Goal: Task Accomplishment & Management: Use online tool/utility

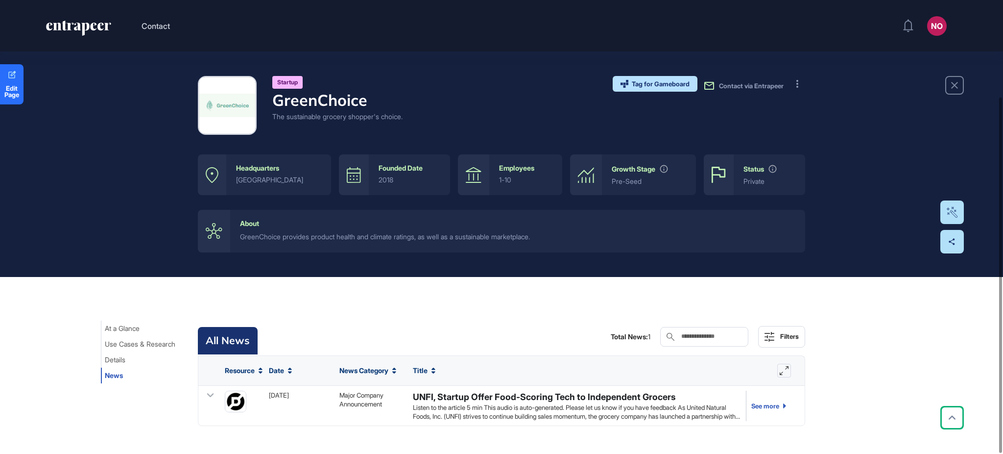
scroll to position [123, 0]
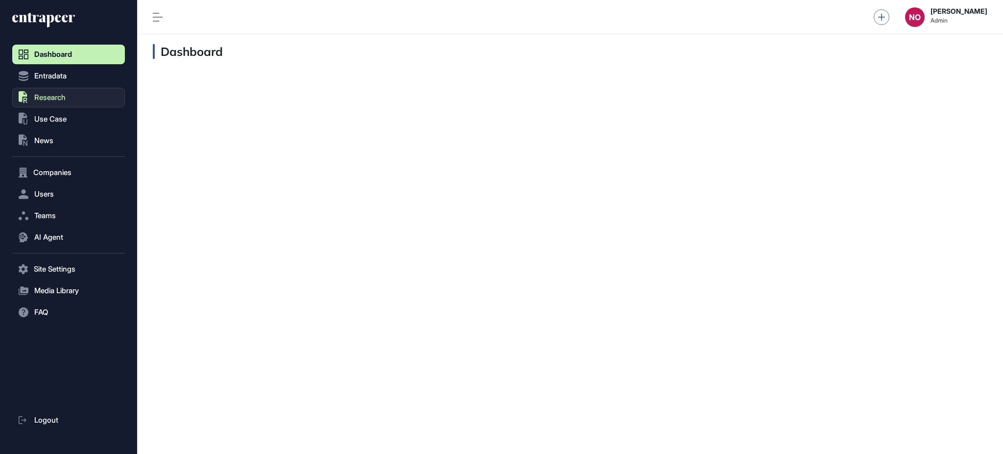
scroll to position [0, 0]
click at [60, 78] on span "Entradata" at bounding box center [50, 76] width 32 height 8
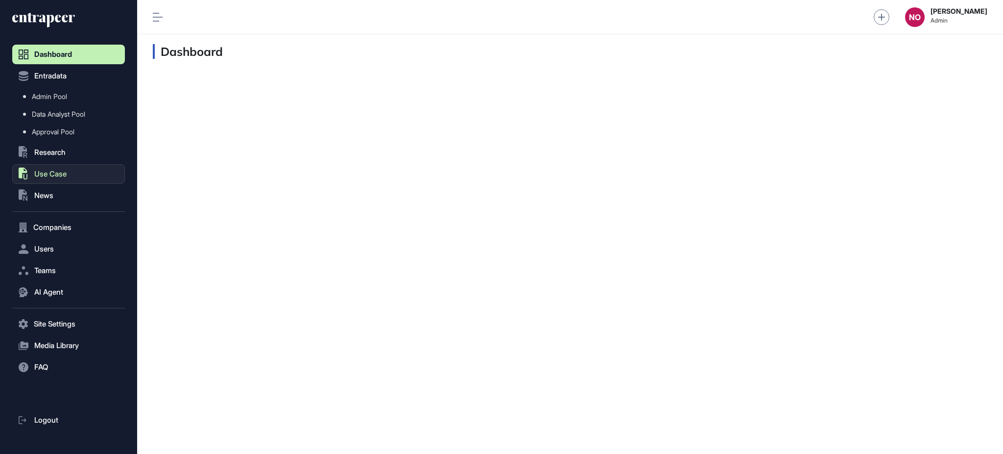
click at [79, 170] on button ".st0{fill:currentColor} Use Case" at bounding box center [68, 174] width 113 height 20
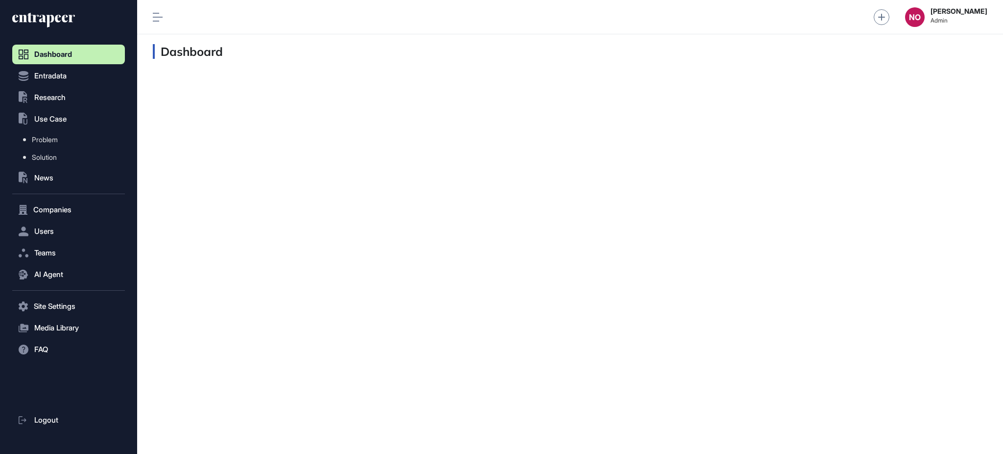
drag, startPoint x: 79, startPoint y: 140, endPoint x: 127, endPoint y: 136, distance: 48.7
click at [80, 140] on link "Problem" at bounding box center [71, 140] width 108 height 18
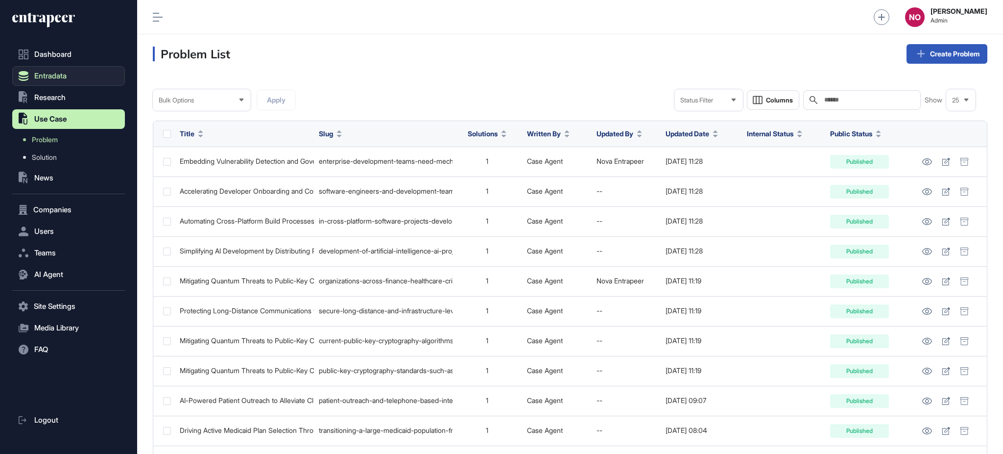
click at [49, 69] on button "Entradata" at bounding box center [68, 76] width 113 height 20
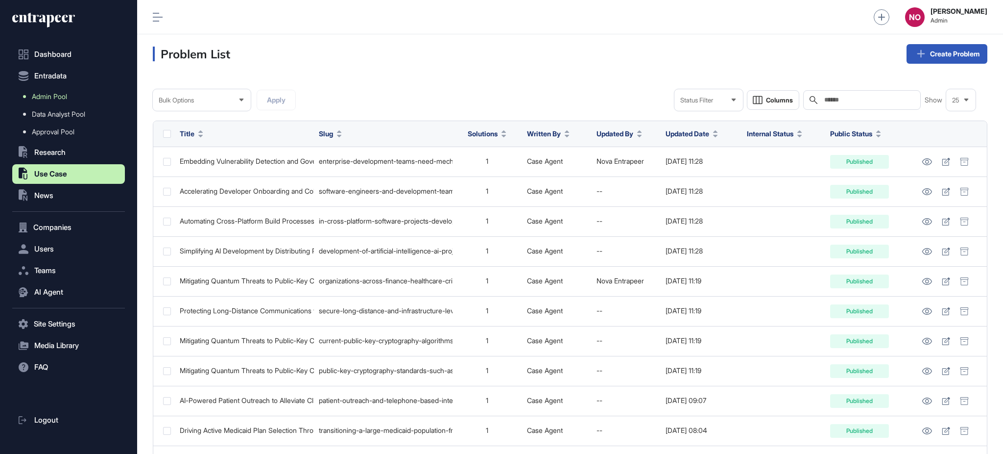
click at [69, 98] on link "Admin Pool" at bounding box center [71, 97] width 108 height 18
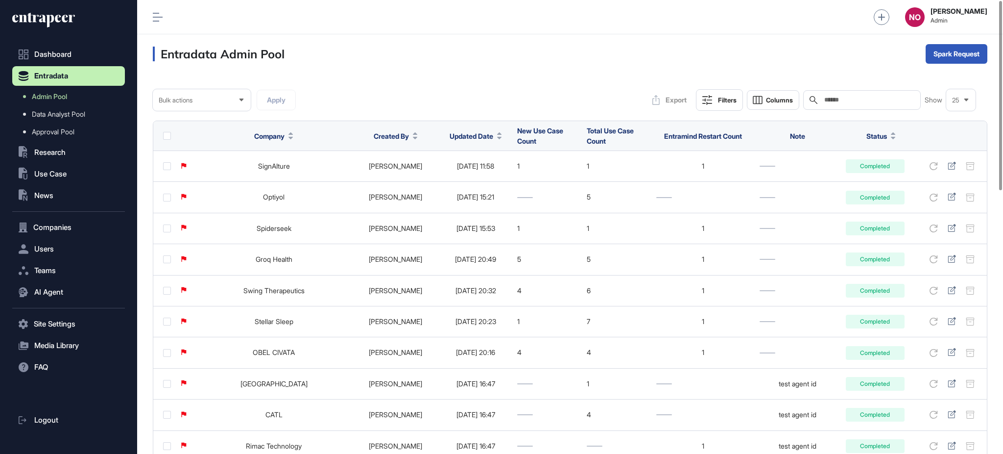
click at [497, 136] on div at bounding box center [499, 135] width 5 height 7
click at [477, 173] on span "Sort Descending" at bounding box center [470, 177] width 39 height 8
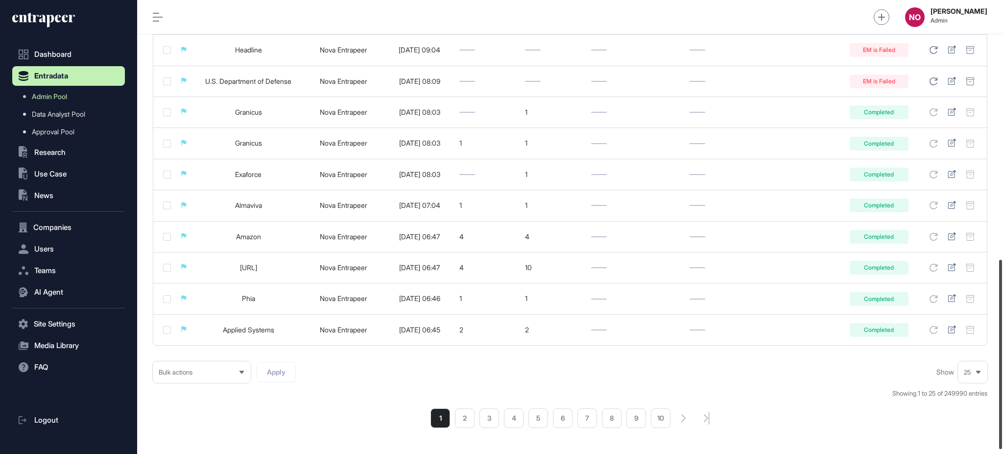
scroll to position [632, 0]
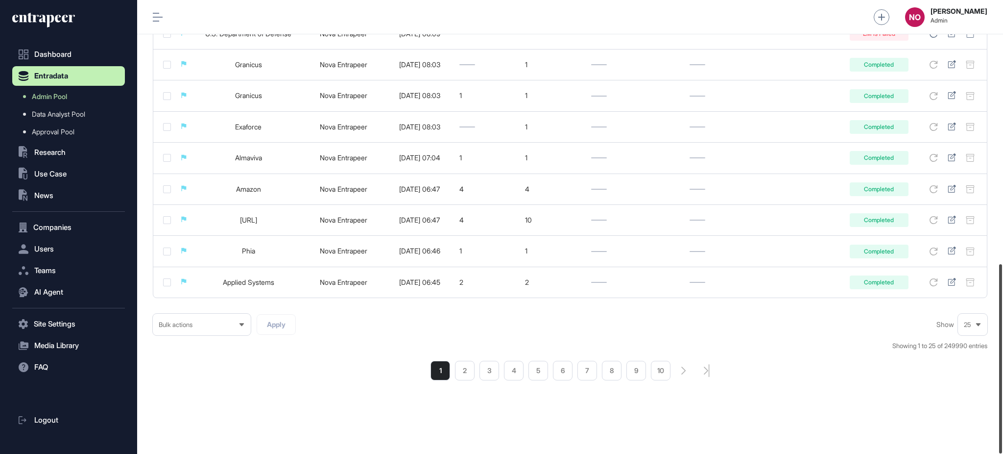
drag, startPoint x: 1002, startPoint y: 148, endPoint x: 1000, endPoint y: 418, distance: 269.5
click at [1000, 418] on div at bounding box center [1001, 358] width 3 height 189
drag, startPoint x: 66, startPoint y: 89, endPoint x: 145, endPoint y: 89, distance: 78.4
click at [66, 89] on link "Admin Pool" at bounding box center [71, 97] width 108 height 18
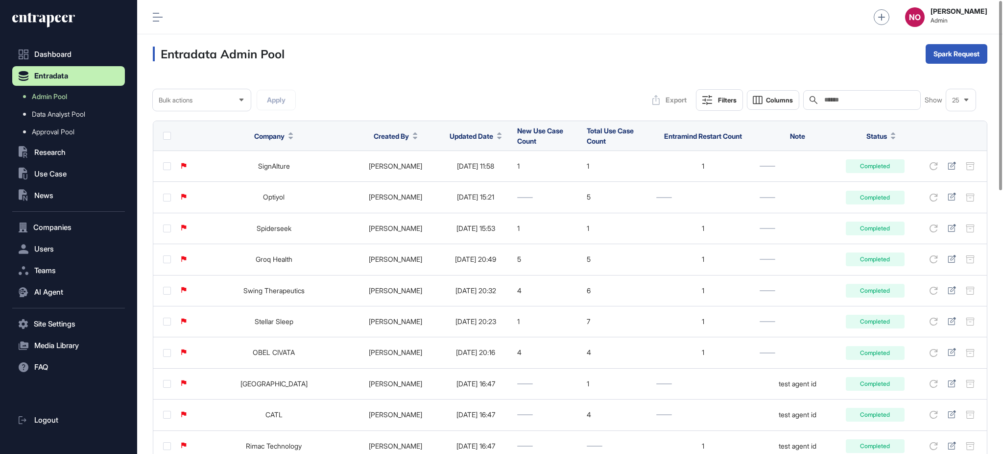
click at [497, 133] on icon at bounding box center [499, 133] width 4 height 2
click at [466, 178] on span "Sort Descending" at bounding box center [470, 177] width 39 height 8
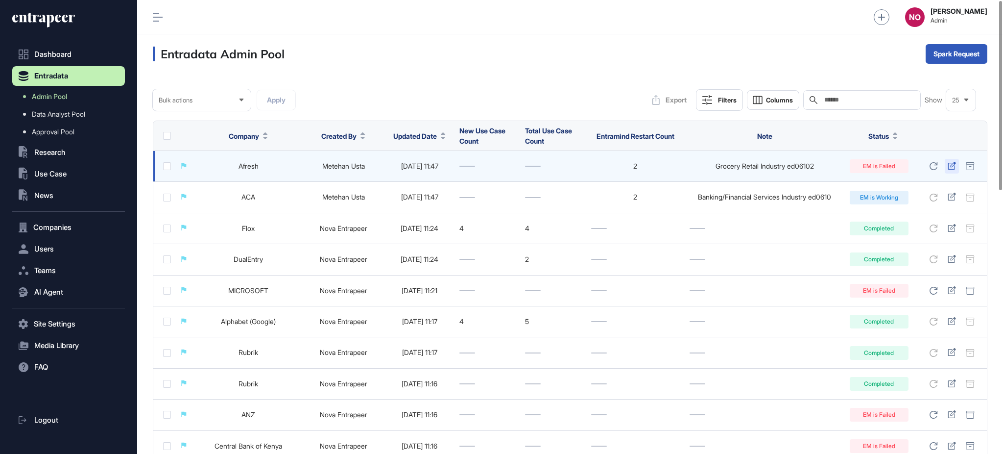
click at [956, 165] on div at bounding box center [952, 166] width 14 height 15
click at [948, 164] on icon at bounding box center [952, 166] width 8 height 8
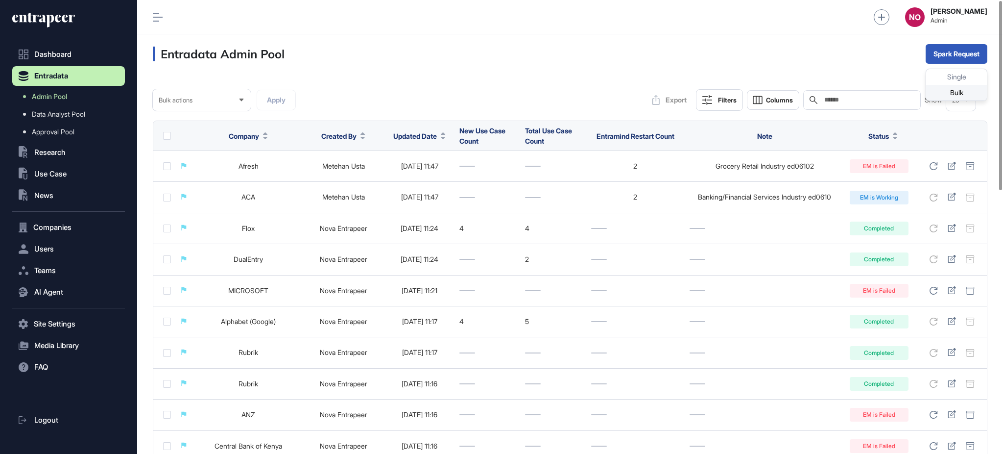
click at [953, 95] on div "Bulk" at bounding box center [957, 93] width 61 height 16
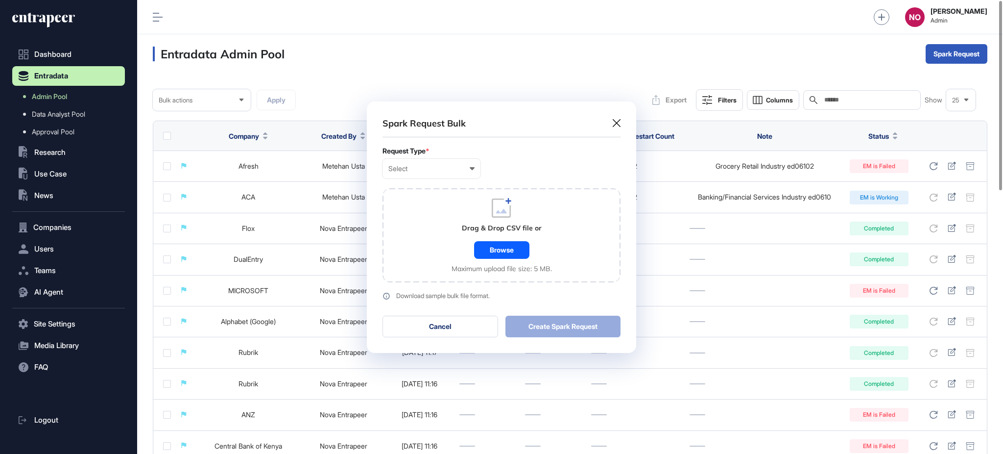
scroll to position [0, 4]
drag, startPoint x: 439, startPoint y: 165, endPoint x: 430, endPoint y: 198, distance: 34.3
click at [439, 166] on div "Select" at bounding box center [432, 169] width 86 height 8
click at [0, 0] on div "Company" at bounding box center [0, 0] width 0 height 0
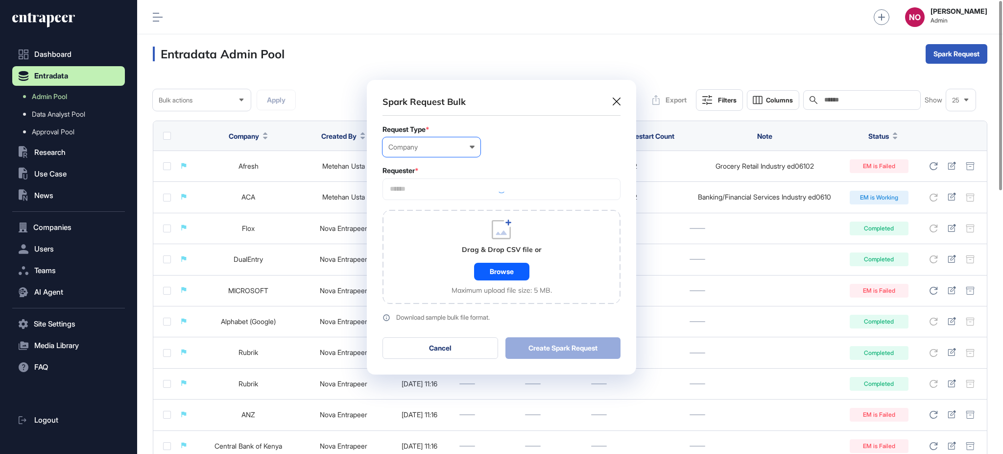
scroll to position [294, 269]
click at [434, 187] on input "text" at bounding box center [501, 189] width 225 height 8
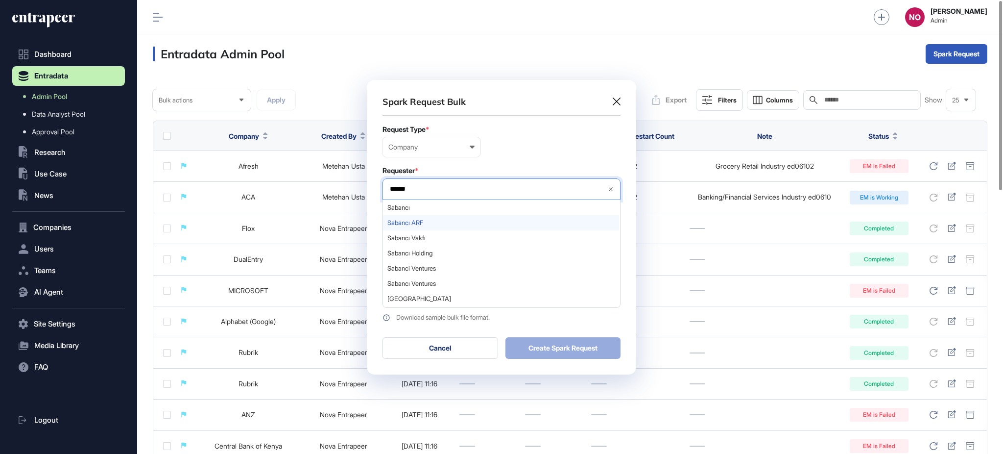
type input "******"
click at [413, 222] on span "Sabancı ARF" at bounding box center [501, 222] width 227 height 7
click at [549, 136] on div "Request Type * Company User Company Customer Request ID" at bounding box center [502, 140] width 238 height 31
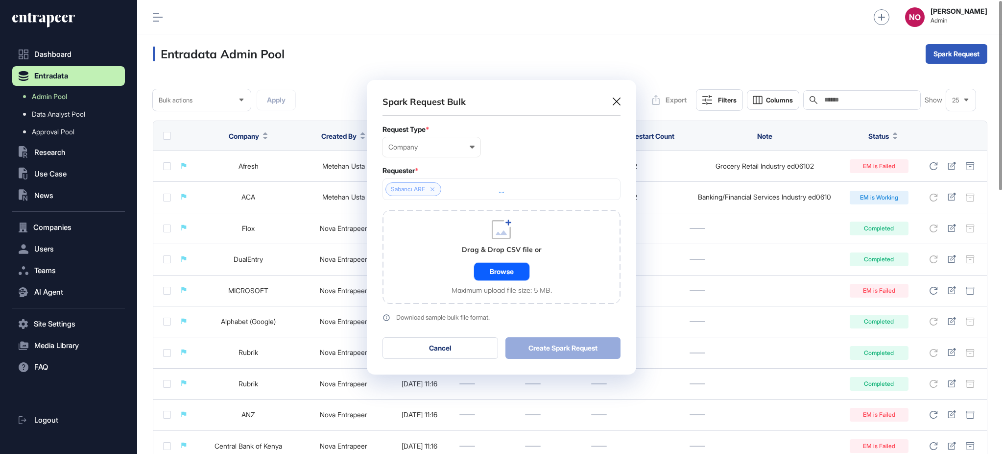
click at [517, 266] on div "Browse" at bounding box center [501, 272] width 55 height 18
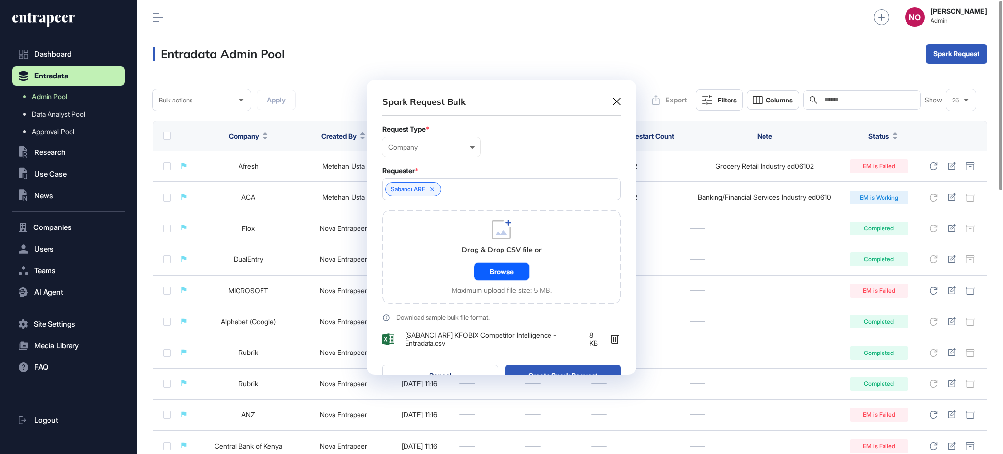
scroll to position [322, 269]
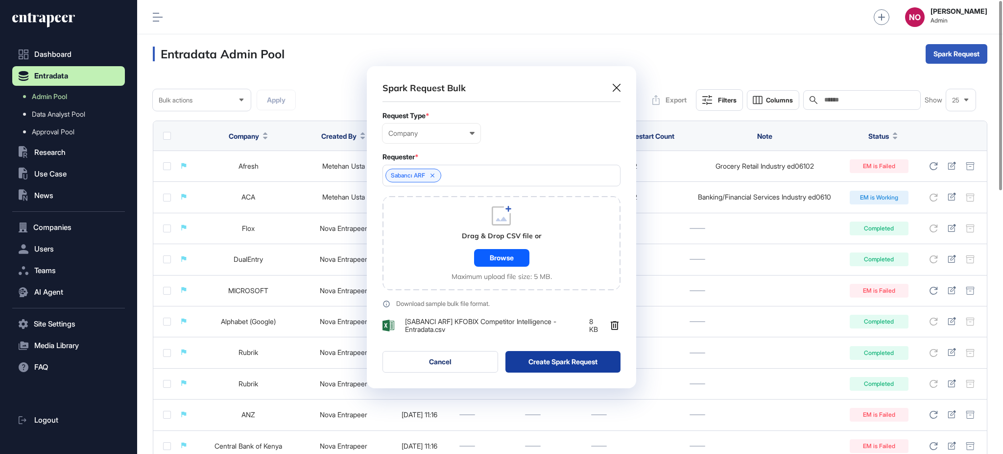
click at [577, 364] on button "Create Spark Request" at bounding box center [564, 362] width 116 height 22
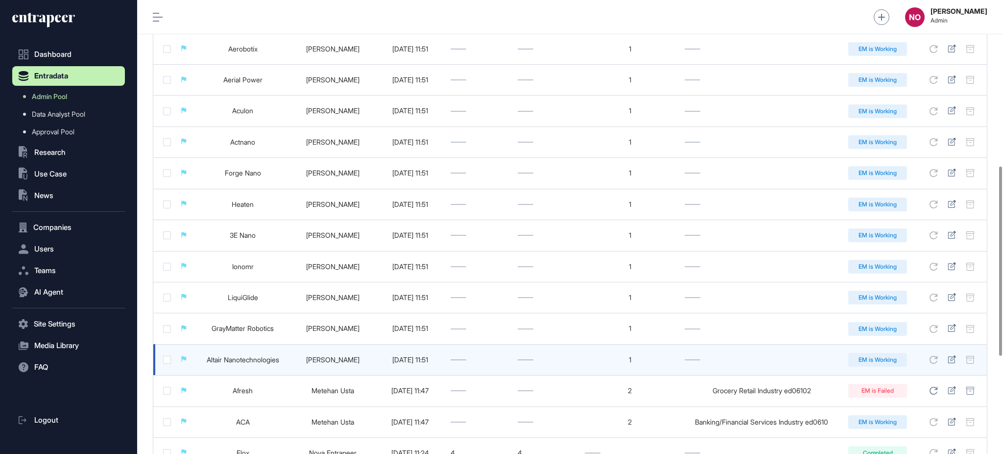
scroll to position [0, 0]
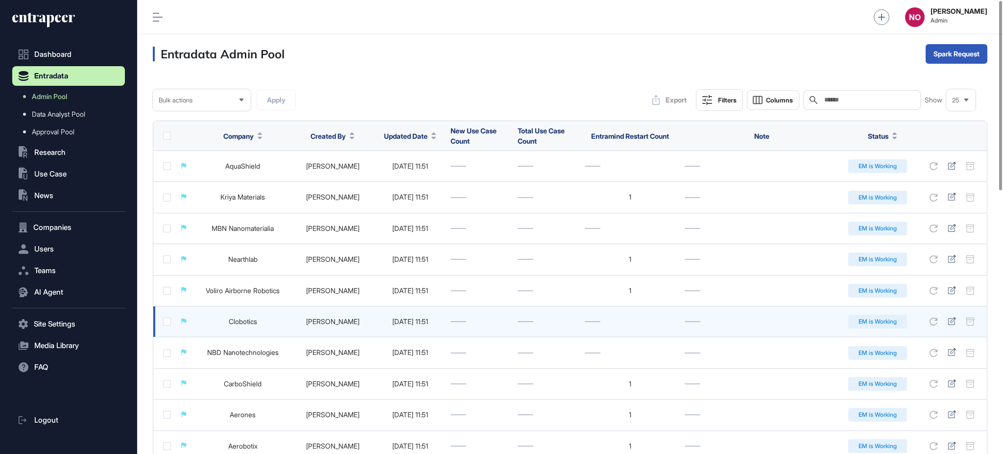
click at [247, 321] on link "Clobotics" at bounding box center [243, 321] width 28 height 8
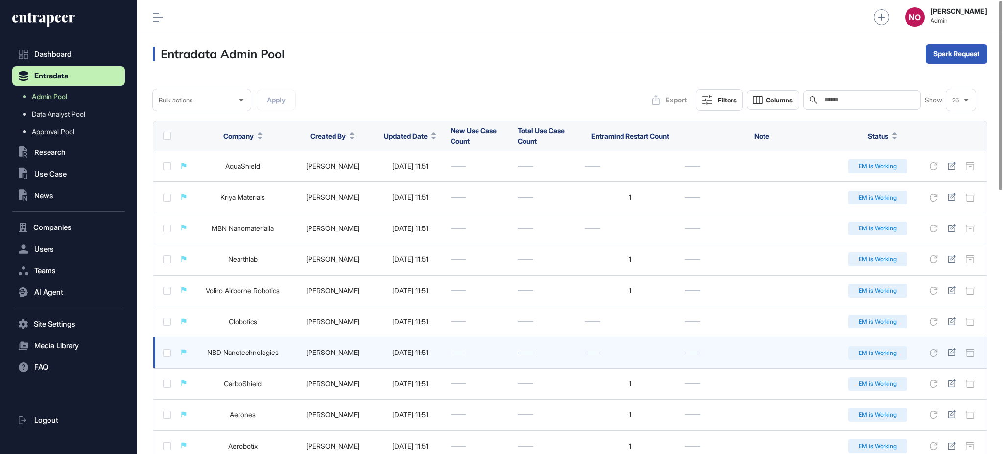
click at [244, 355] on link "NBD Nanotechnologies" at bounding box center [243, 352] width 72 height 8
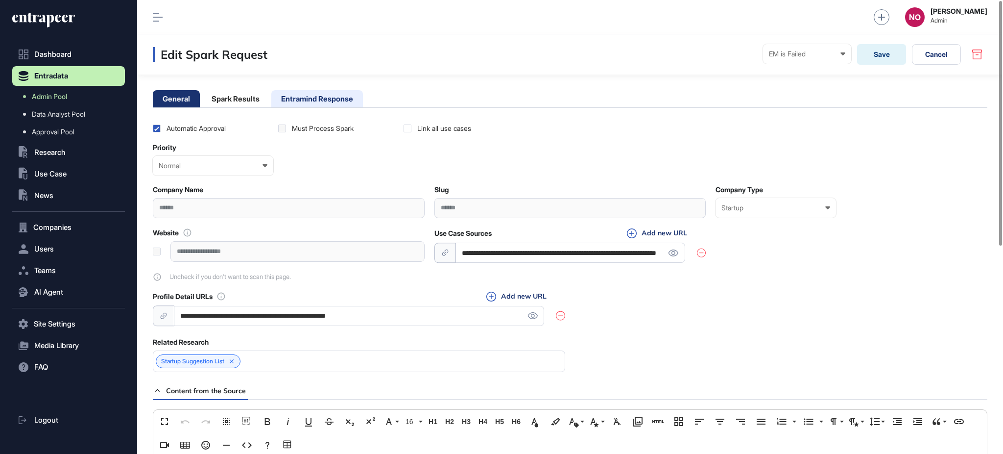
click at [323, 100] on li "Entramind Response" at bounding box center [317, 98] width 92 height 17
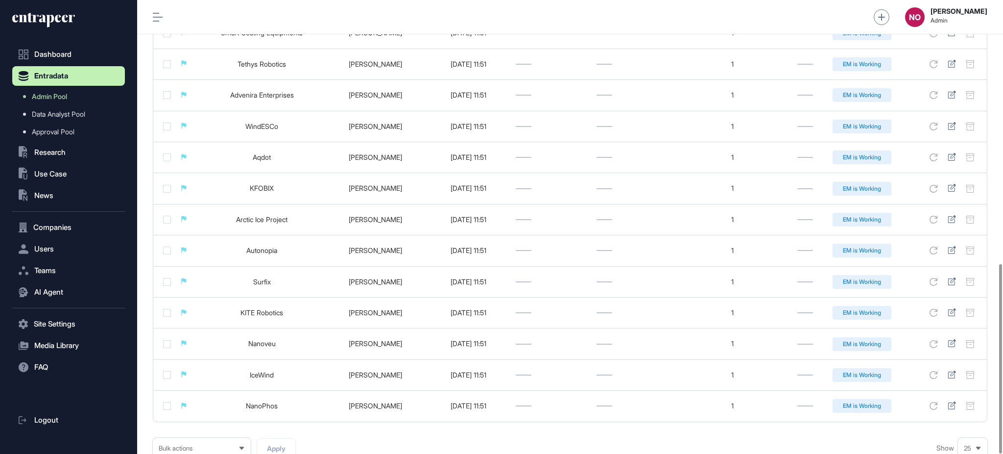
scroll to position [632, 0]
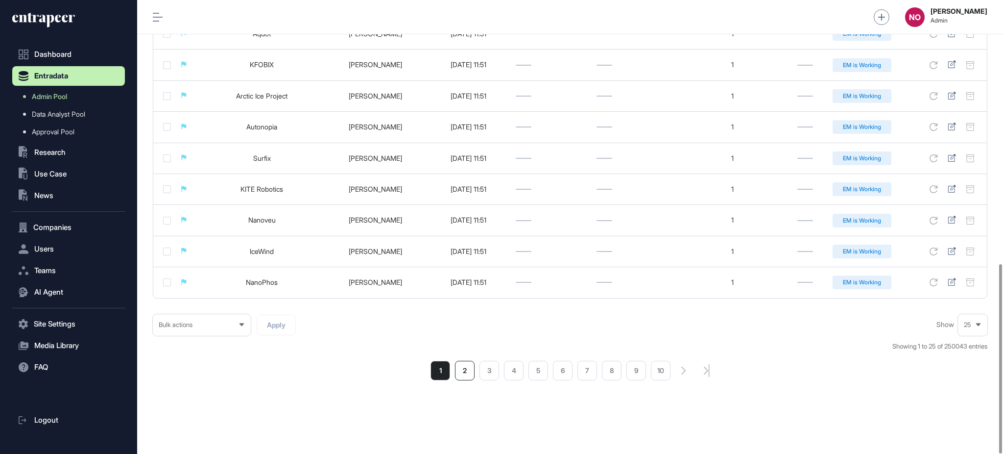
click at [460, 371] on li "2" at bounding box center [465, 371] width 20 height 20
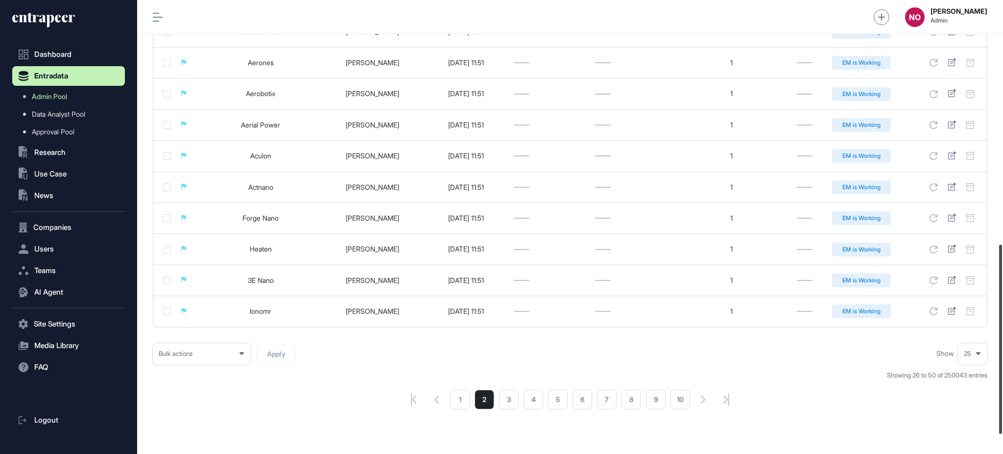
scroll to position [632, 0]
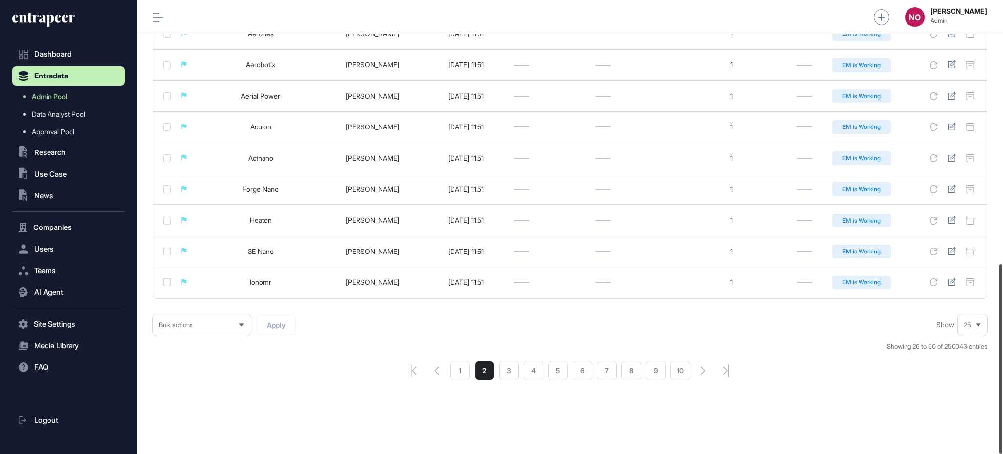
drag, startPoint x: 1002, startPoint y: 194, endPoint x: 998, endPoint y: 399, distance: 204.9
click at [1000, 399] on div at bounding box center [1001, 358] width 3 height 189
click at [512, 370] on li "3" at bounding box center [509, 371] width 20 height 20
